Goal: Task Accomplishment & Management: Manage account settings

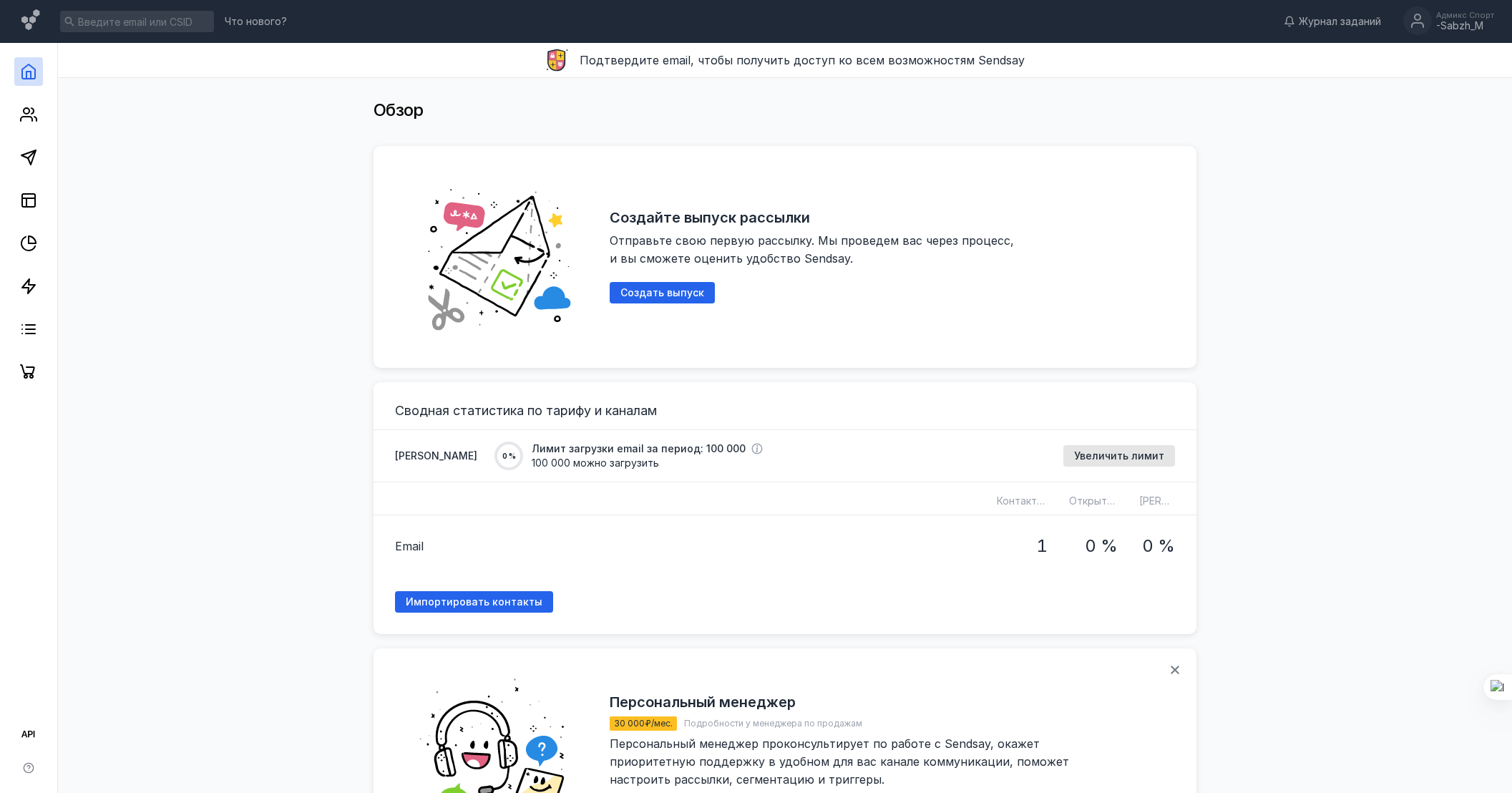
click at [1455, 23] on div "-Sabzh_M" at bounding box center [1464, 27] width 58 height 12
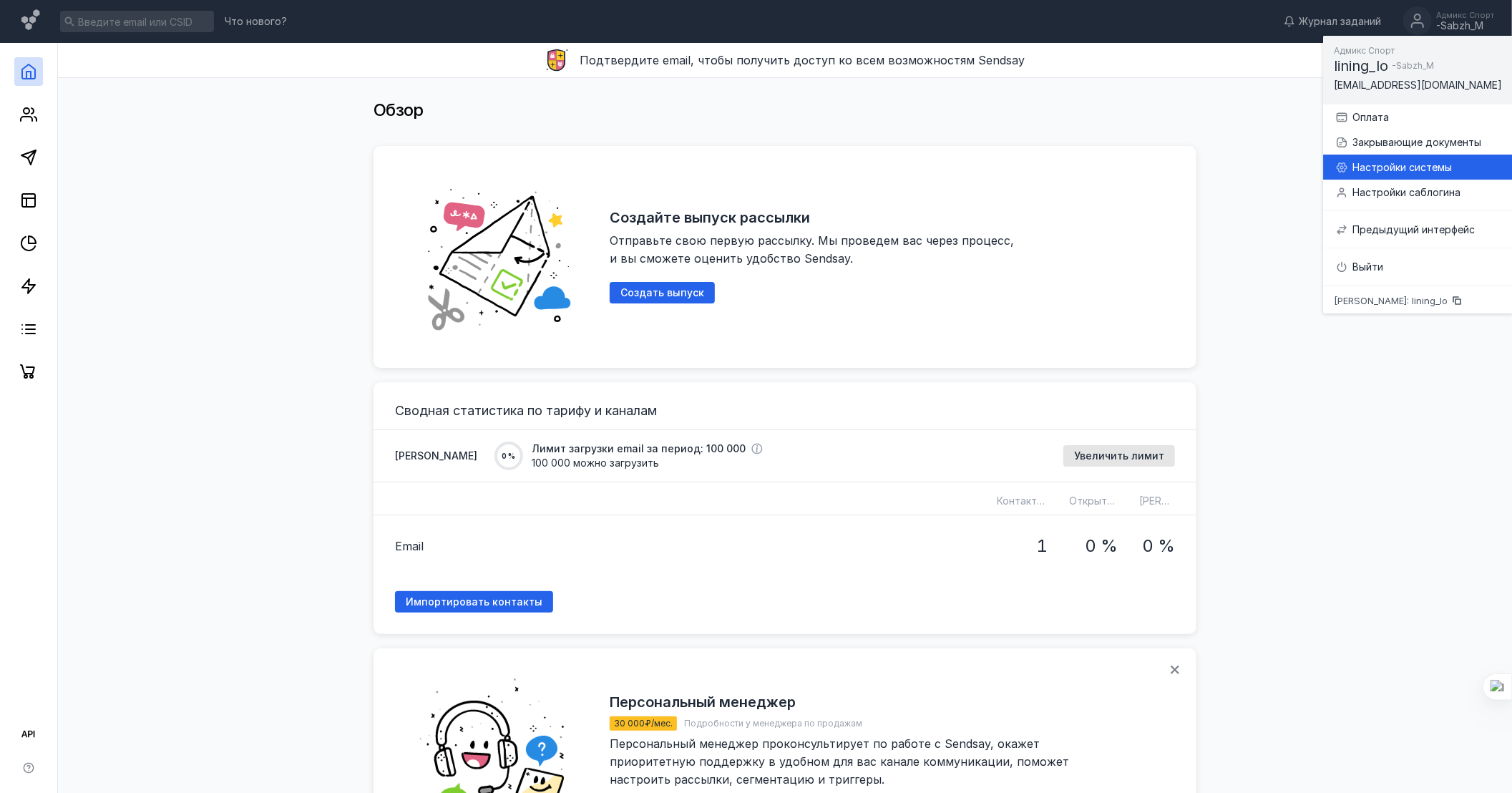
click at [1372, 165] on div "Настройки системы" at bounding box center [1427, 167] width 149 height 14
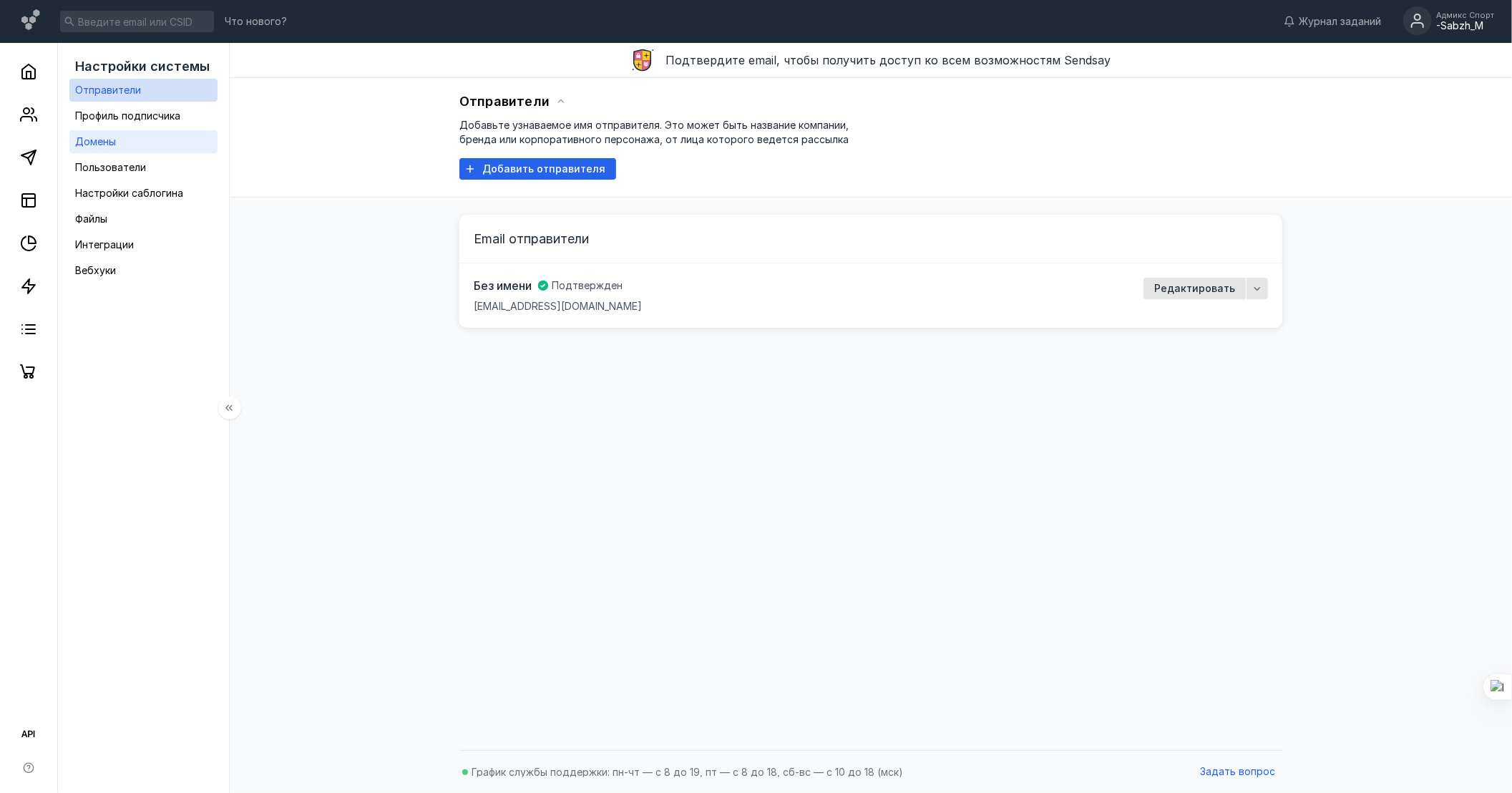
click at [152, 144] on link "Домены" at bounding box center [143, 142] width 148 height 23
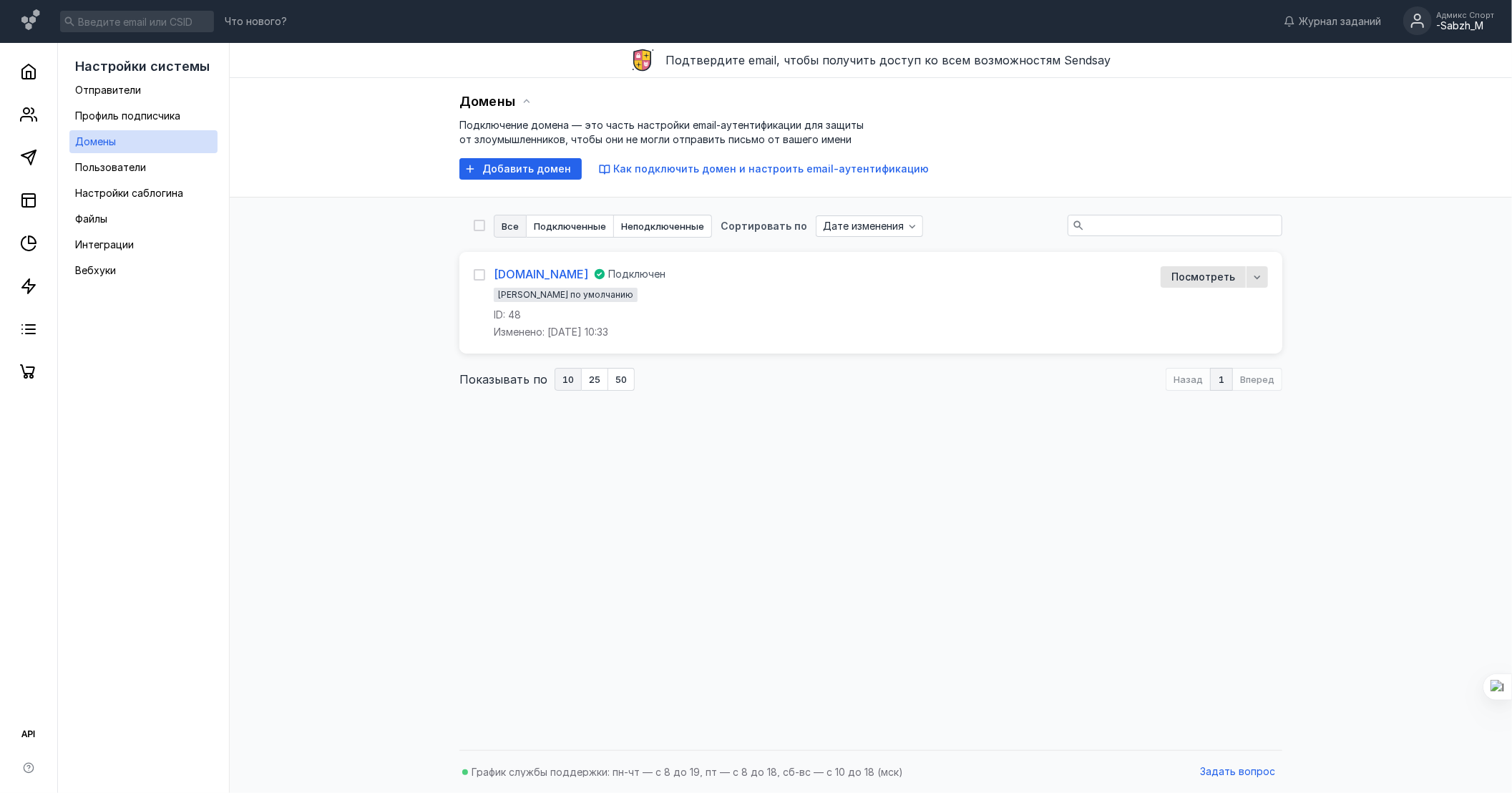
click at [554, 270] on link "[DOMAIN_NAME]" at bounding box center [540, 275] width 95 height 16
